Goal: Information Seeking & Learning: Learn about a topic

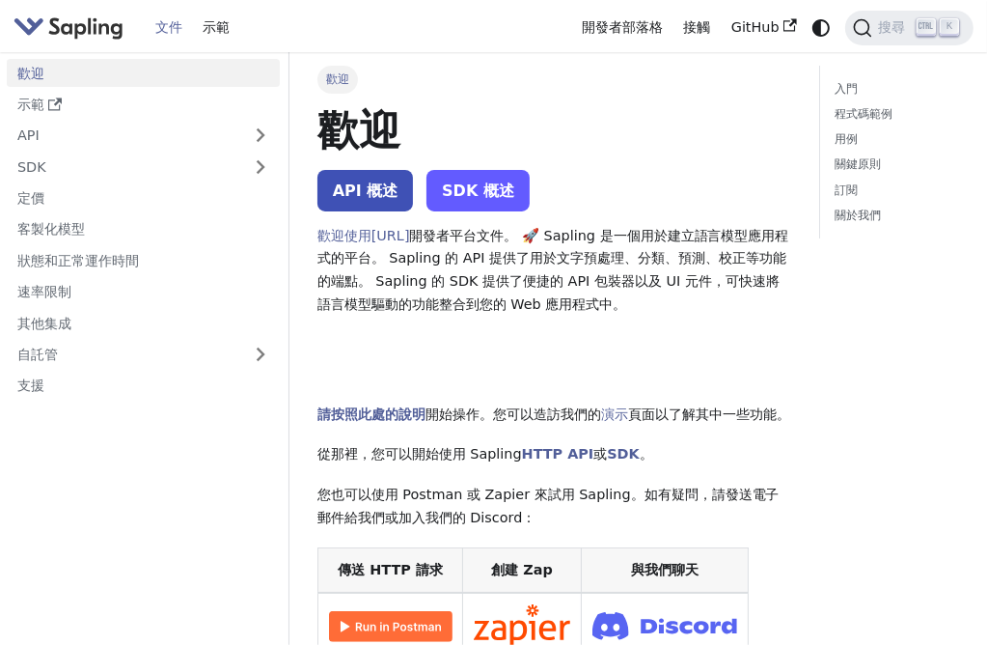
click at [472, 187] on font "SDK 概述" at bounding box center [478, 190] width 72 height 18
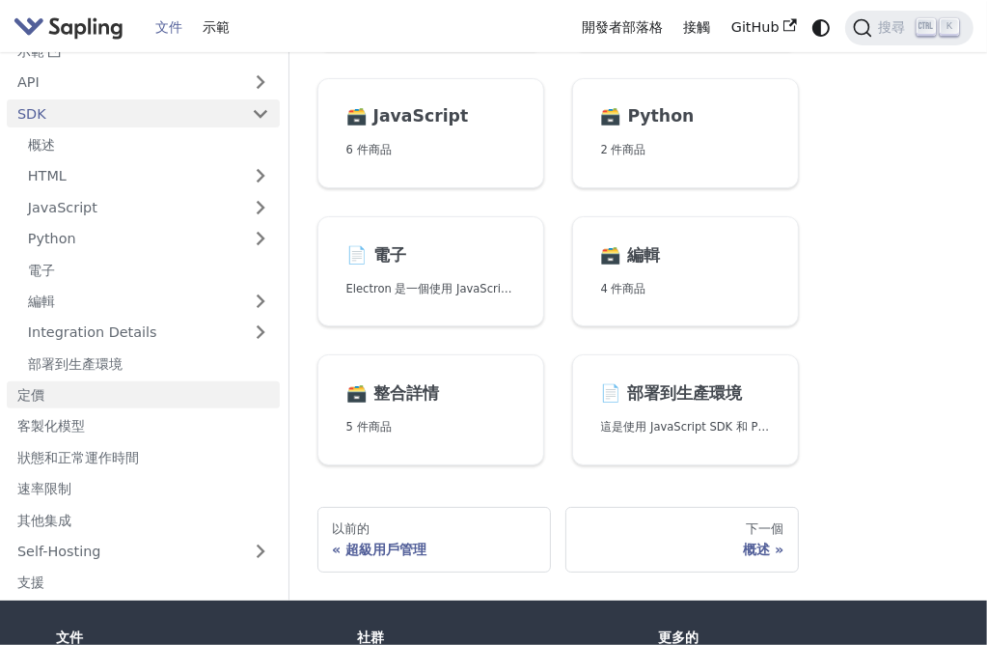
scroll to position [12, 0]
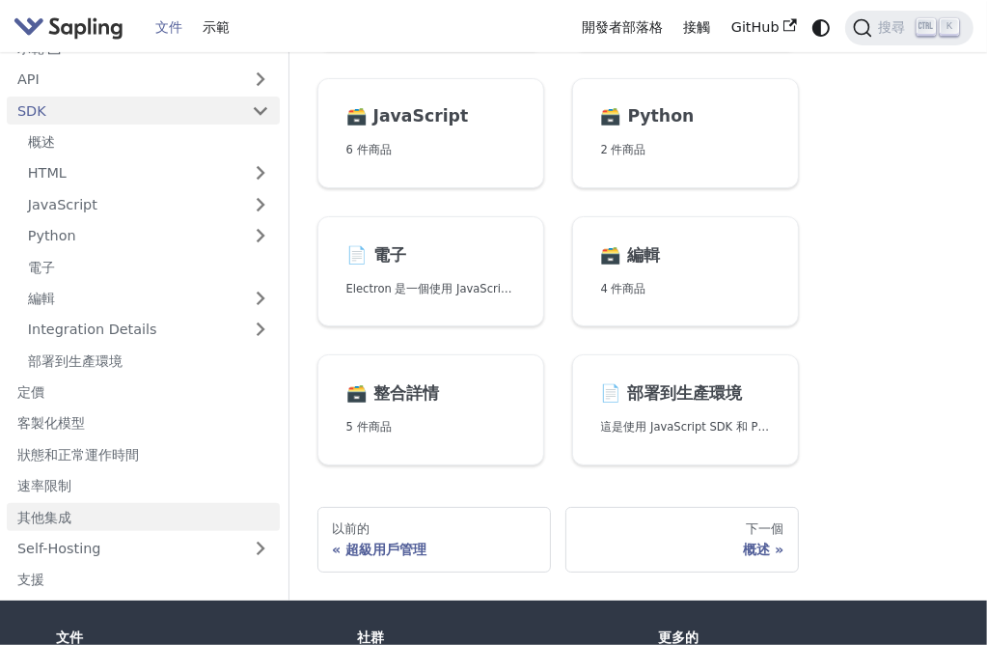
click at [54, 516] on font "其他集成" at bounding box center [44, 517] width 54 height 15
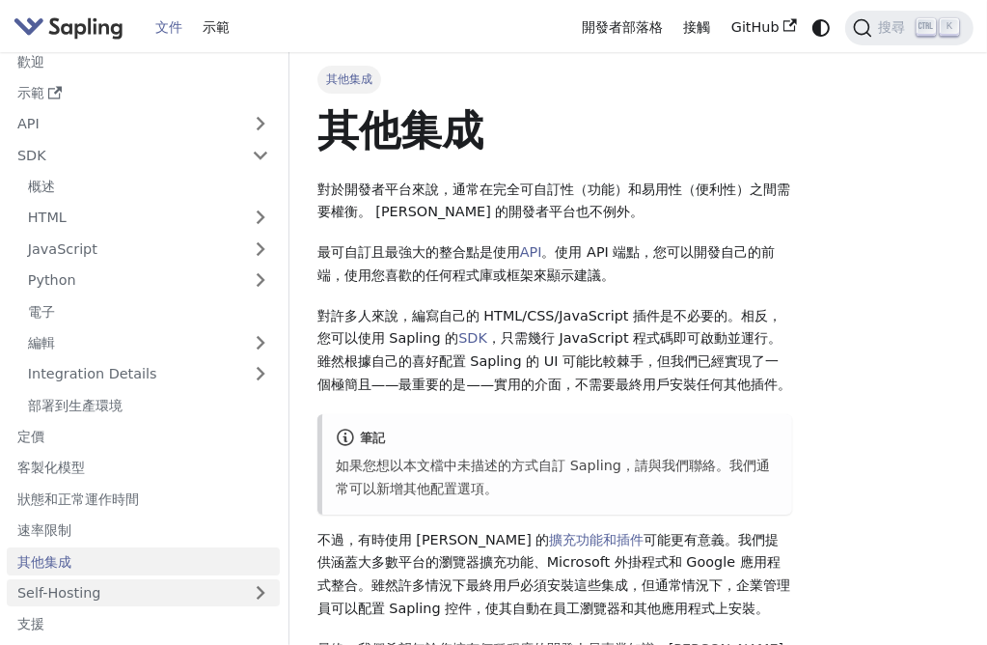
click at [270, 599] on link "Self-Hosting" at bounding box center [143, 593] width 273 height 28
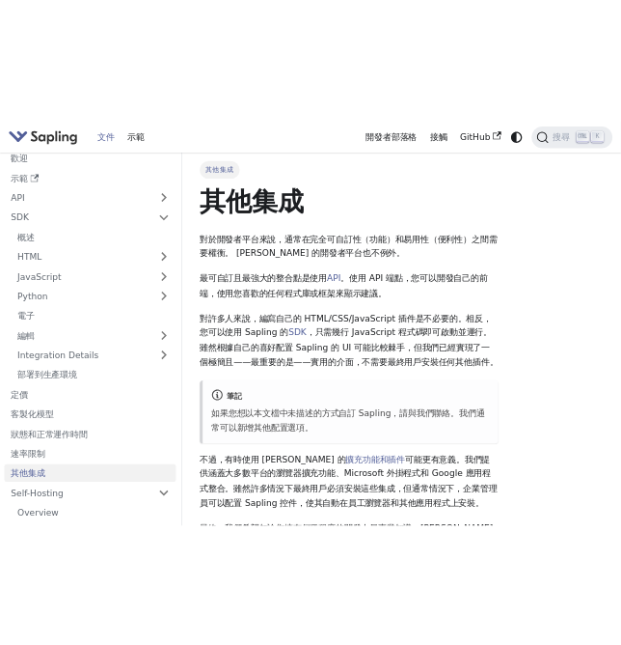
scroll to position [73, 0]
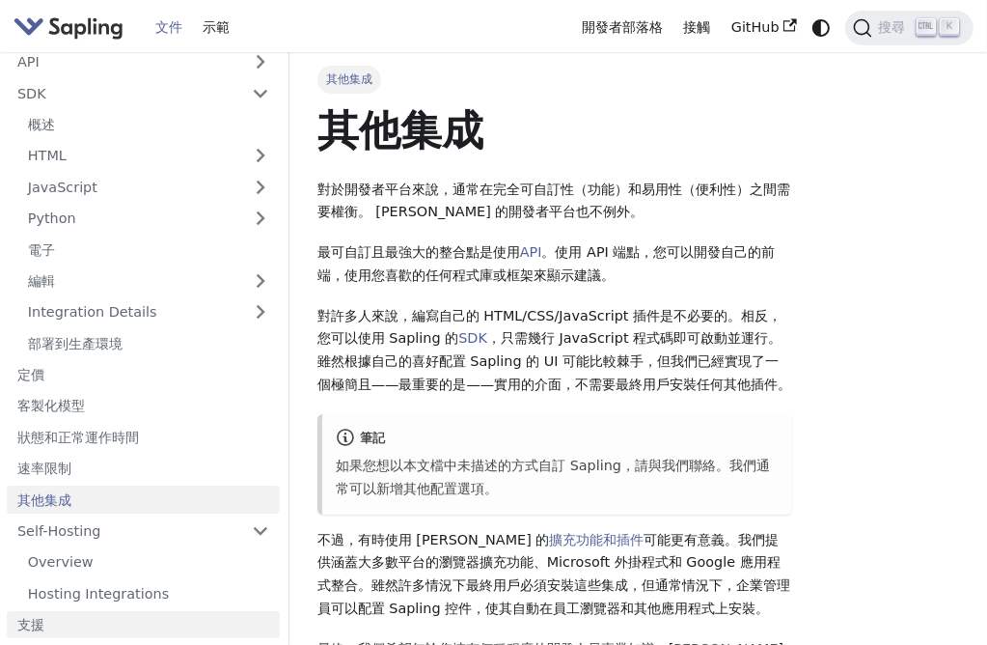
click at [61, 616] on link "支援" at bounding box center [143, 625] width 273 height 28
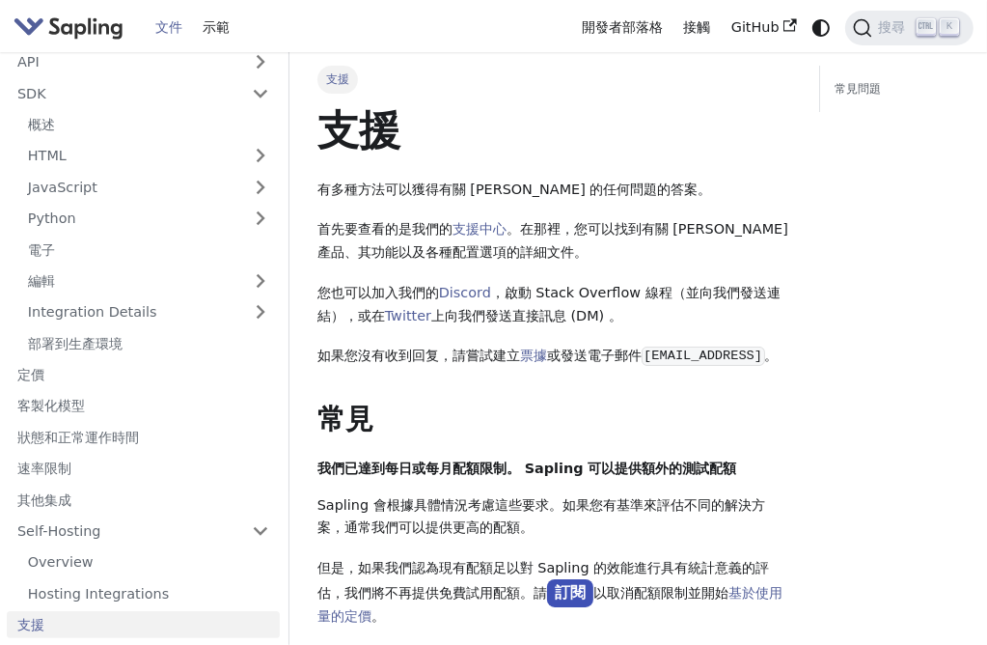
click at [89, 453] on ul "歡迎 示範 API SDK 概述 HTML JavaScript Python 電子 編輯 Integration Details 部署到生產環境 定價 客製…" at bounding box center [143, 312] width 273 height 652
click at [82, 466] on link "速率限制" at bounding box center [143, 469] width 273 height 28
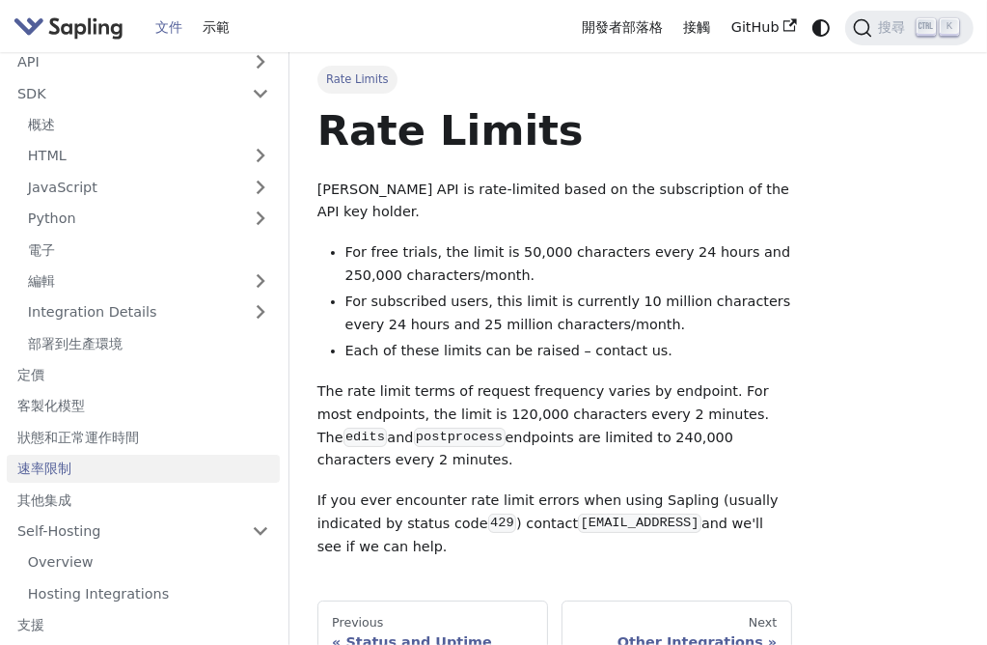
click at [82, 466] on link "速率限制" at bounding box center [143, 469] width 273 height 28
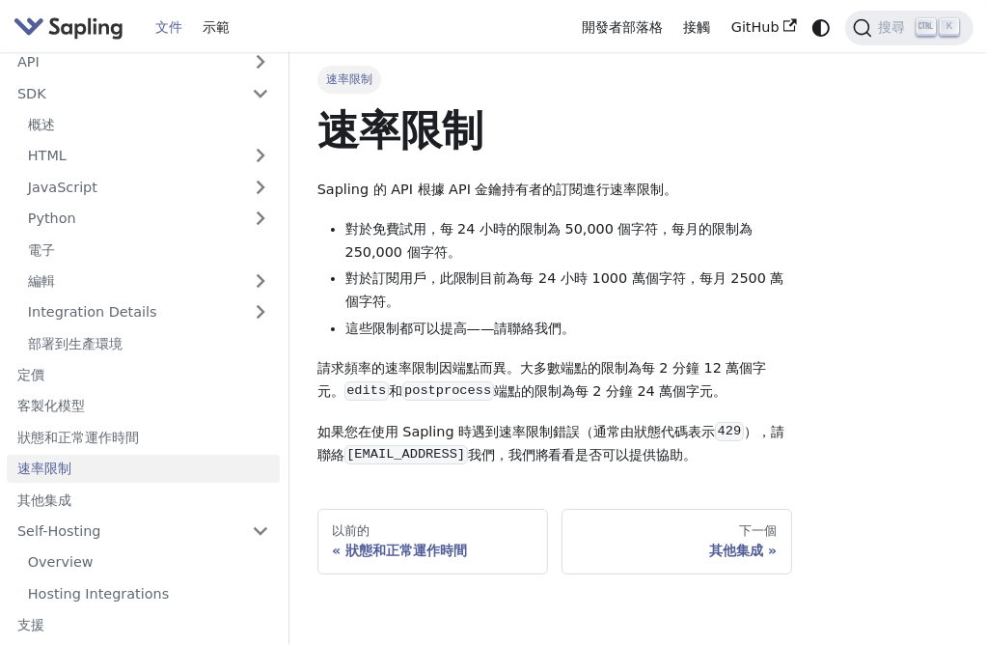
click at [73, 22] on img "主要的" at bounding box center [69, 28] width 110 height 28
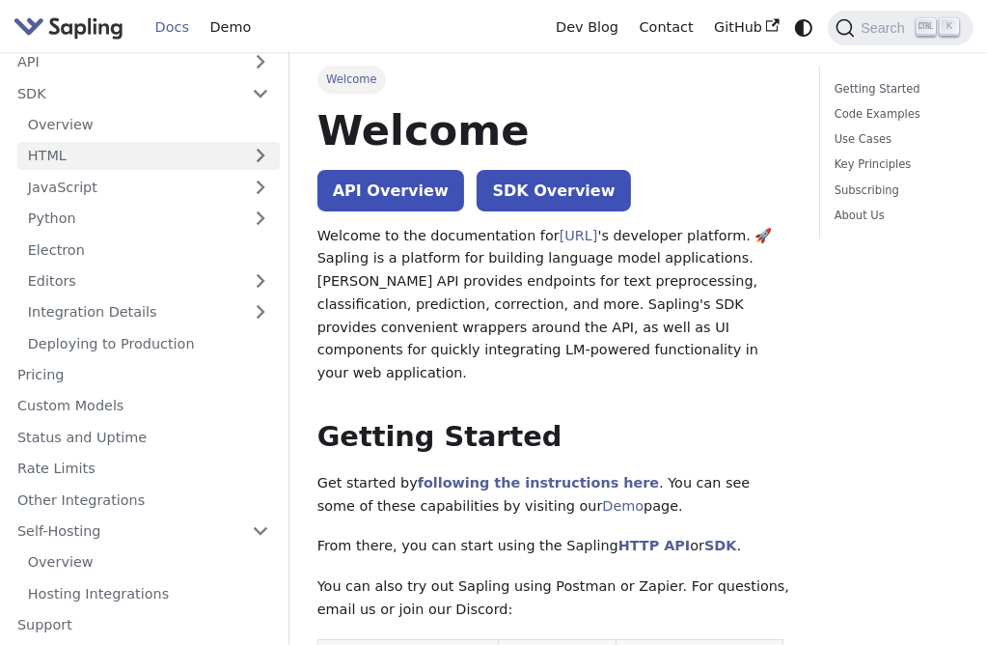
click at [195, 152] on link "HTML" at bounding box center [148, 156] width 262 height 28
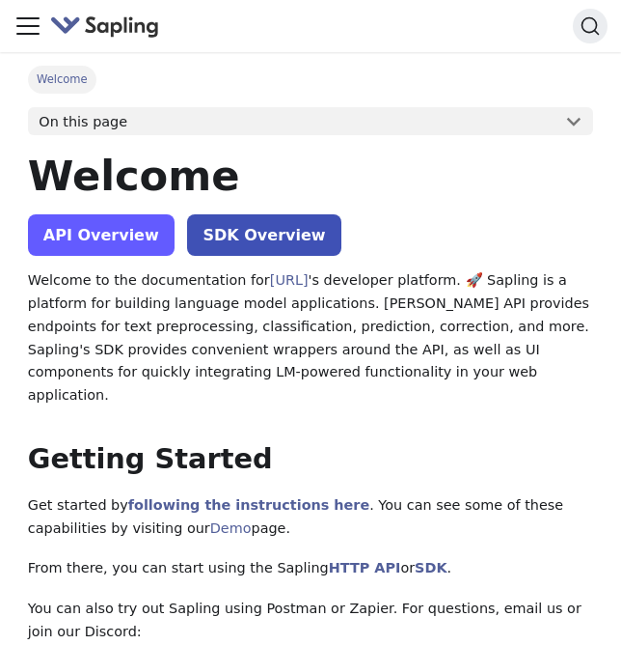
click at [122, 238] on link "API Overview" at bounding box center [101, 234] width 147 height 41
